Goal: Task Accomplishment & Management: Manage account settings

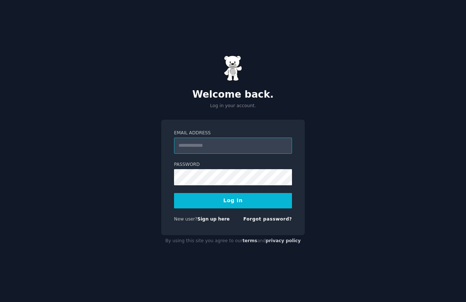
click at [231, 140] on input "Email Address" at bounding box center [233, 146] width 118 height 16
type input "**********"
click at [210, 204] on button "Log In" at bounding box center [233, 200] width 118 height 15
